Goal: Transaction & Acquisition: Book appointment/travel/reservation

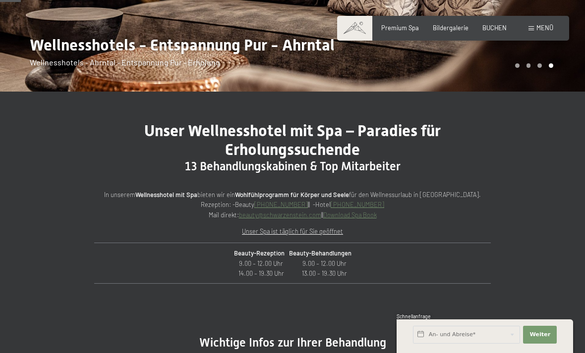
scroll to position [232, 0]
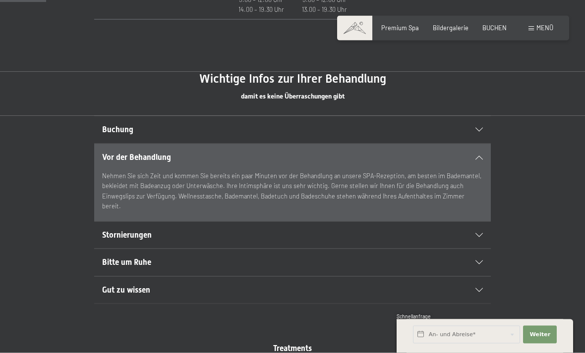
click at [470, 233] on div at bounding box center [473, 235] width 17 height 4
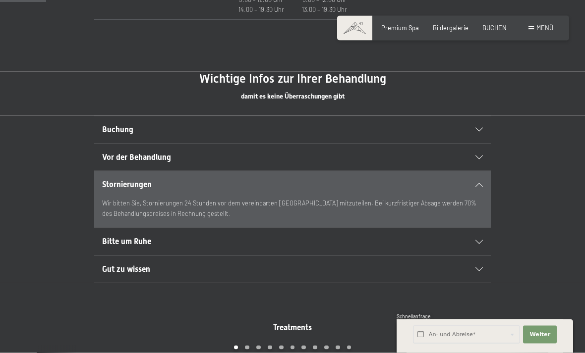
scroll to position [495, 0]
click at [478, 240] on icon at bounding box center [478, 242] width 7 height 4
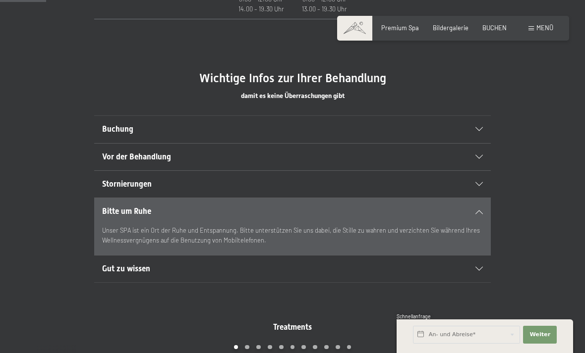
click at [476, 267] on icon at bounding box center [478, 269] width 7 height 4
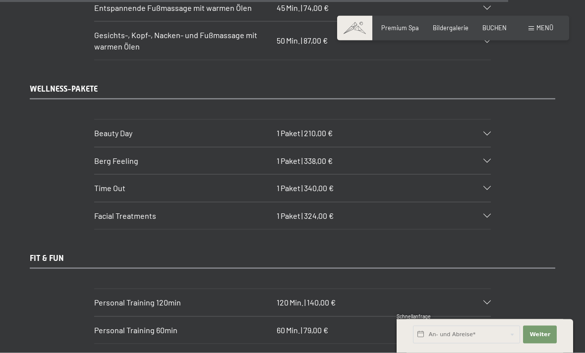
scroll to position [5426, 0]
click at [486, 185] on icon at bounding box center [486, 187] width 7 height 4
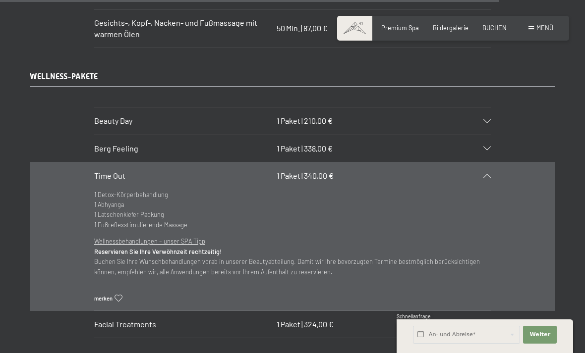
scroll to position [5438, 0]
click at [566, 105] on div "WELLNESS-PAKETE Beauty Day 1 Paket | 210,00 € 1 Ganzkörperpeeling 1 Orangen-Pac…" at bounding box center [292, 203] width 585 height 267
click at [490, 173] on icon at bounding box center [486, 175] width 7 height 4
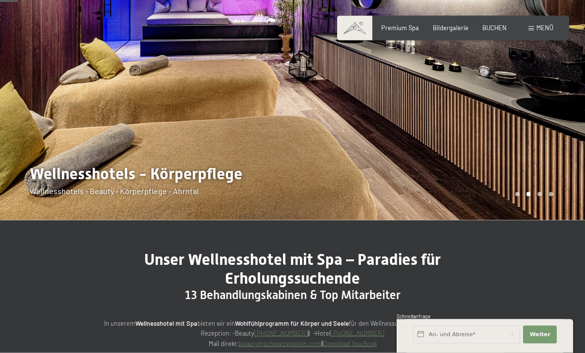
scroll to position [0, 0]
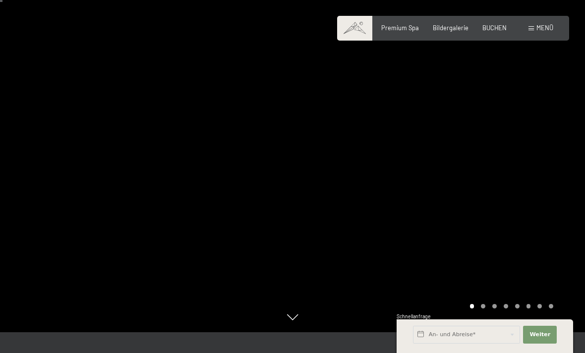
scroll to position [24, 0]
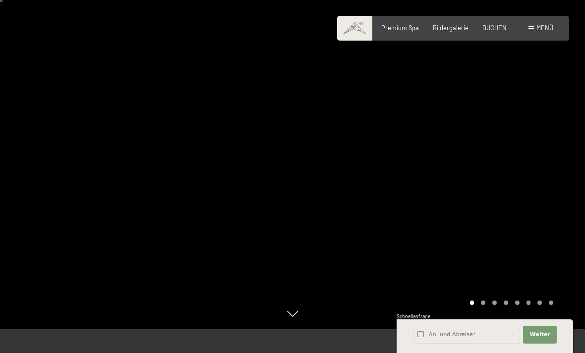
click at [403, 30] on span "Premium Spa" at bounding box center [400, 28] width 38 height 8
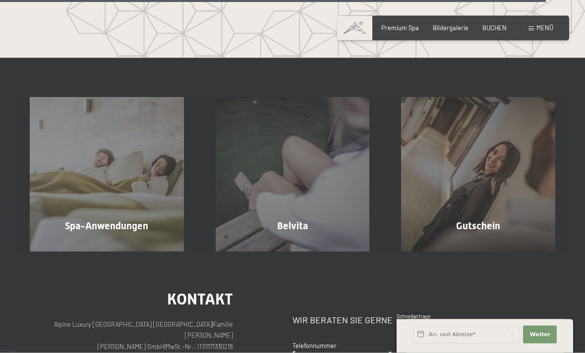
scroll to position [4657, 0]
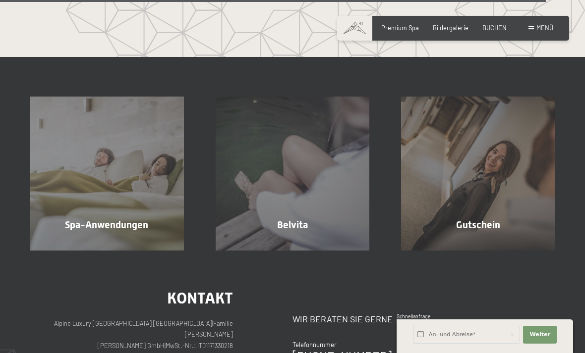
click at [150, 232] on div "Spa-Anwendungen" at bounding box center [107, 225] width 186 height 14
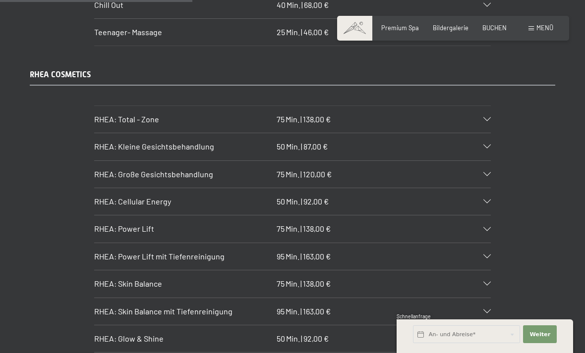
scroll to position [2048, 0]
click at [483, 106] on div "RHEA: Total - Zone 75 Min. | 138,00 €" at bounding box center [292, 119] width 396 height 27
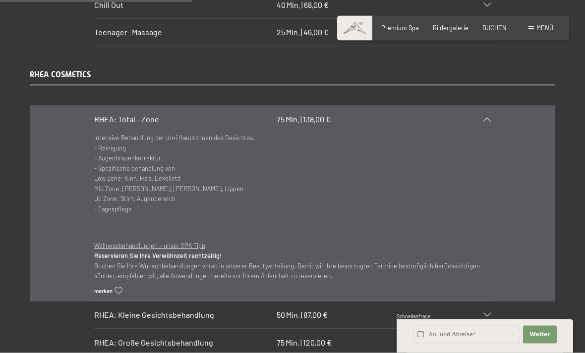
scroll to position [2048, 0]
click at [484, 117] on icon at bounding box center [486, 119] width 7 height 4
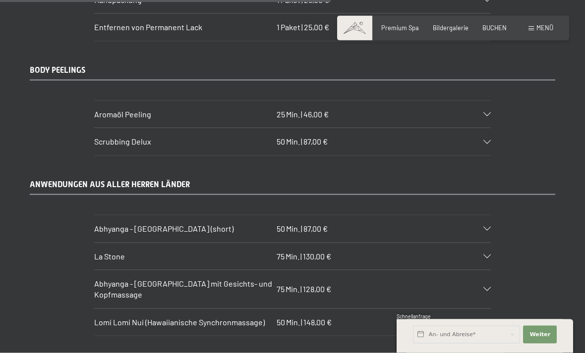
scroll to position [3526, 0]
click at [489, 243] on div "La Stone 75 Min. | 130,00 €" at bounding box center [292, 256] width 396 height 27
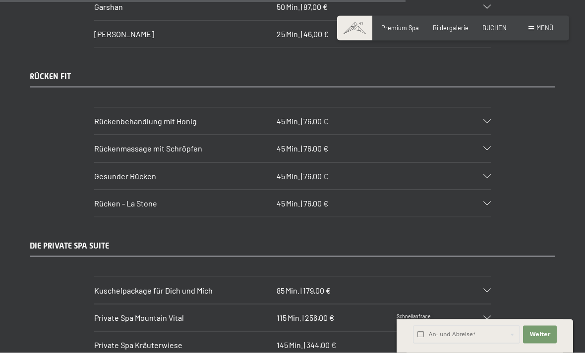
scroll to position [4407, 0]
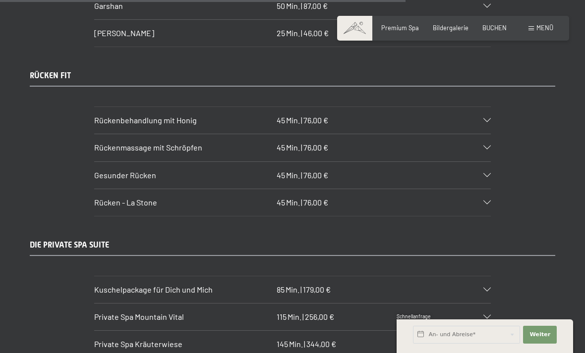
click at [490, 303] on section "Private Spa Mountain Vital 115 Min. | 256,00 € - Entspannendes Ganzkörper-Peeli…" at bounding box center [292, 317] width 396 height 28
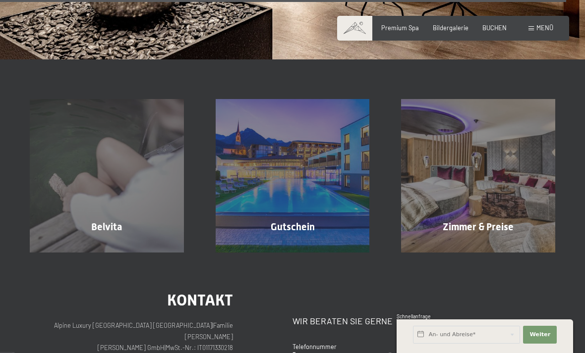
scroll to position [6196, 0]
click at [515, 183] on div "Zimmer & Preise Mehr erfahren" at bounding box center [478, 177] width 186 height 154
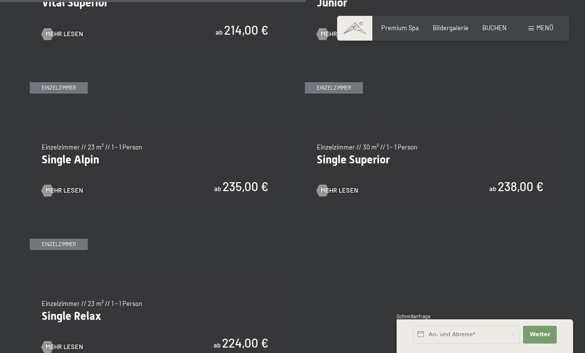
scroll to position [1243, 0]
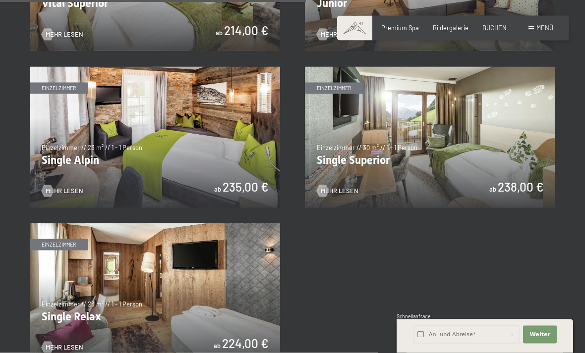
click at [538, 176] on img at bounding box center [430, 137] width 250 height 141
